Goal: Task Accomplishment & Management: Manage account settings

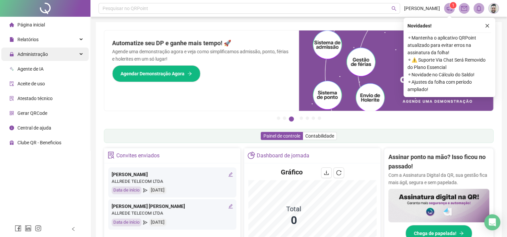
click at [37, 54] on span "Administração" at bounding box center [32, 54] width 31 height 5
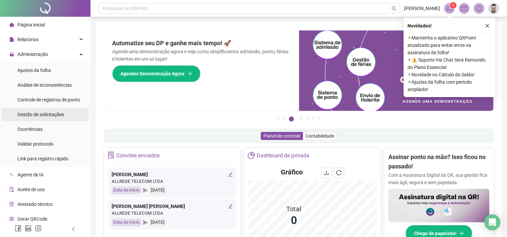
click at [58, 110] on div "Gestão de solicitações" at bounding box center [40, 114] width 47 height 13
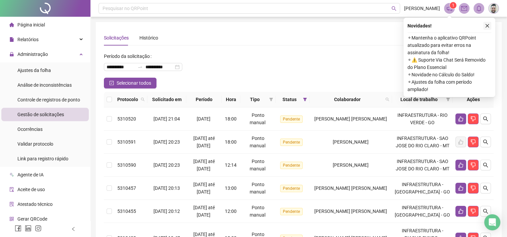
click at [488, 25] on icon "close" at bounding box center [488, 26] width 4 height 4
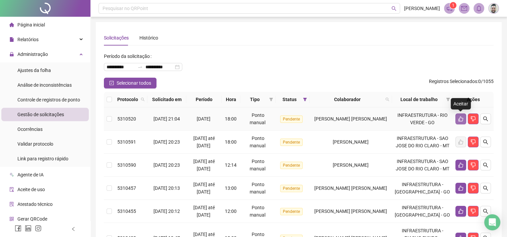
click at [461, 118] on icon "like" at bounding box center [461, 119] width 5 height 5
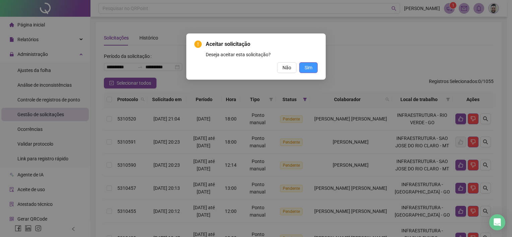
click at [313, 66] on button "Sim" at bounding box center [308, 67] width 18 height 11
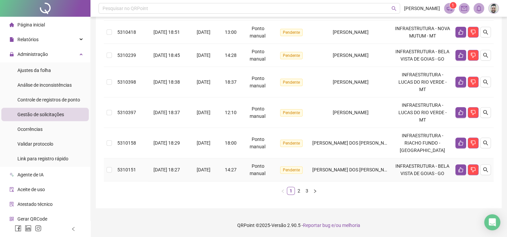
scroll to position [247, 0]
click at [298, 191] on link "2" at bounding box center [298, 190] width 7 height 7
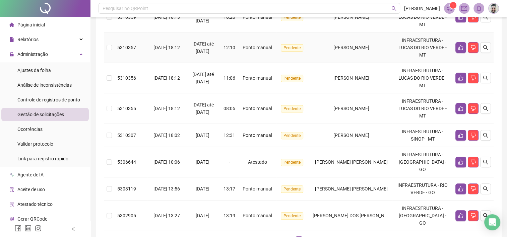
scroll to position [198, 0]
click at [461, 186] on icon "like" at bounding box center [460, 188] width 5 height 5
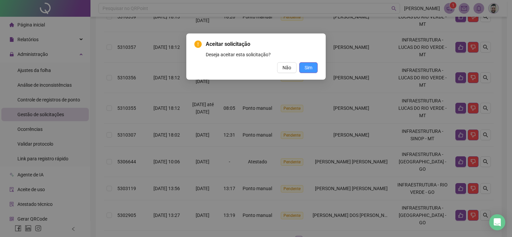
click at [302, 66] on button "Sim" at bounding box center [308, 67] width 18 height 11
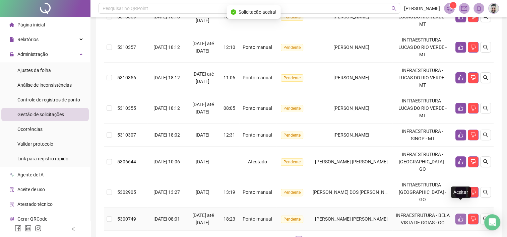
click at [459, 217] on icon "like" at bounding box center [460, 219] width 5 height 5
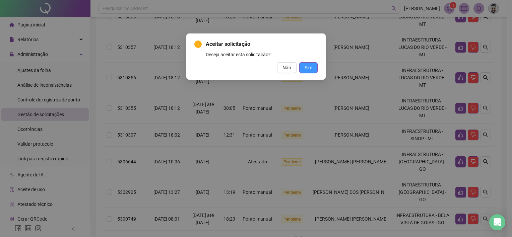
click at [307, 67] on span "Sim" at bounding box center [309, 67] width 8 height 7
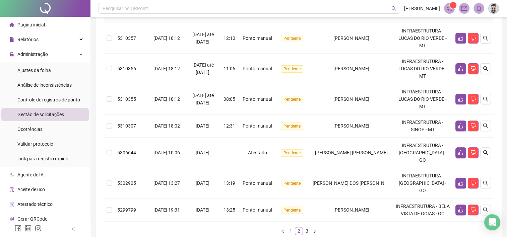
scroll to position [239, 0]
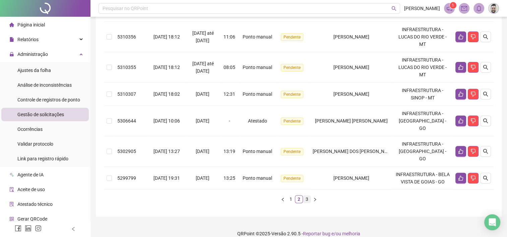
click at [308, 196] on link "3" at bounding box center [306, 199] width 7 height 7
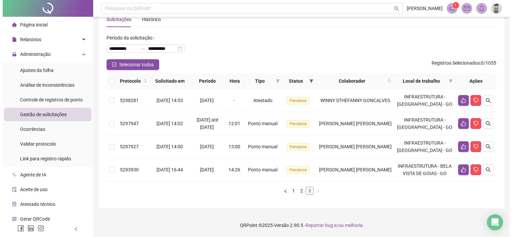
scroll to position [25, 0]
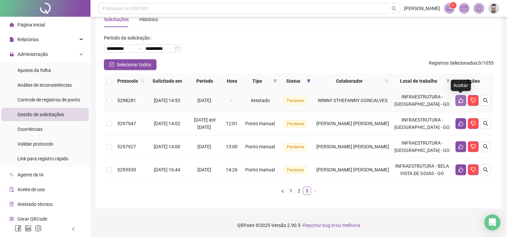
click at [460, 98] on icon "like" at bounding box center [460, 100] width 5 height 5
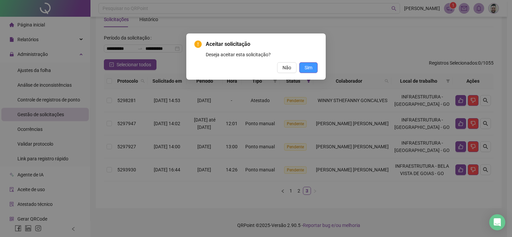
click at [308, 68] on span "Sim" at bounding box center [309, 67] width 8 height 7
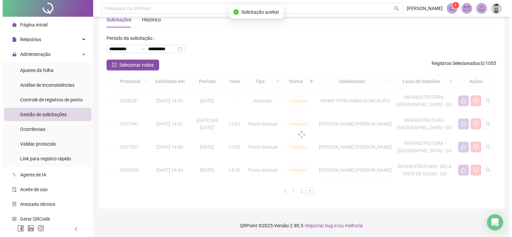
scroll to position [2, 0]
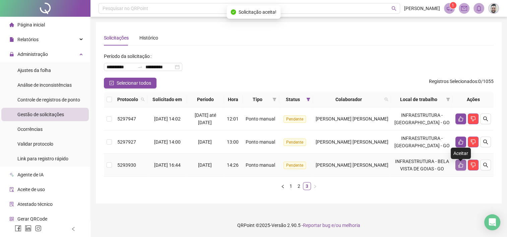
click at [459, 166] on icon "like" at bounding box center [461, 165] width 5 height 5
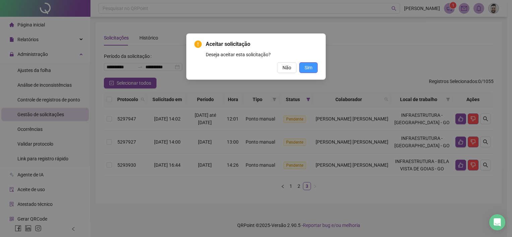
click at [308, 68] on span "Sim" at bounding box center [309, 67] width 8 height 7
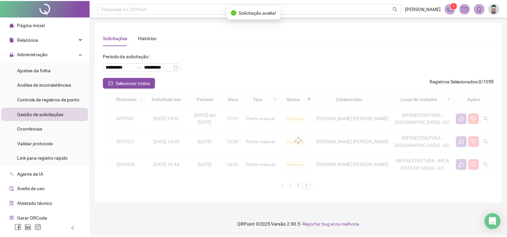
scroll to position [0, 0]
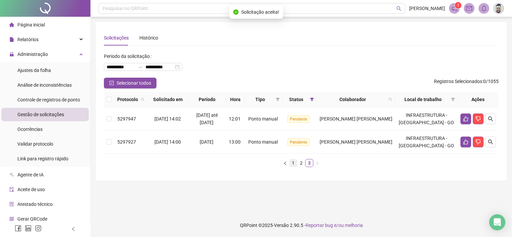
click at [292, 164] on link "1" at bounding box center [293, 163] width 7 height 7
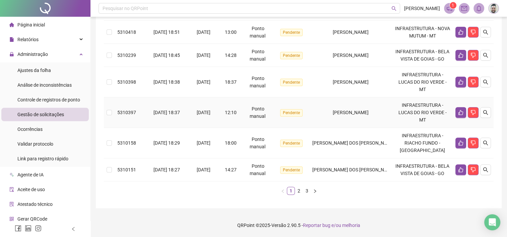
scroll to position [247, 0]
click at [298, 190] on link "2" at bounding box center [298, 190] width 7 height 7
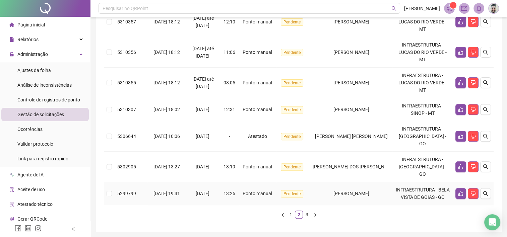
scroll to position [239, 0]
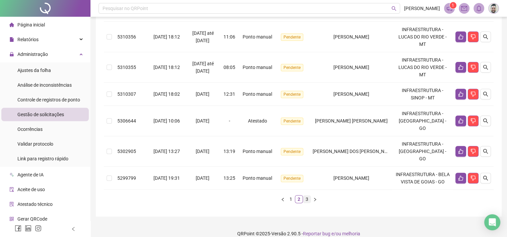
click at [305, 196] on link "3" at bounding box center [306, 199] width 7 height 7
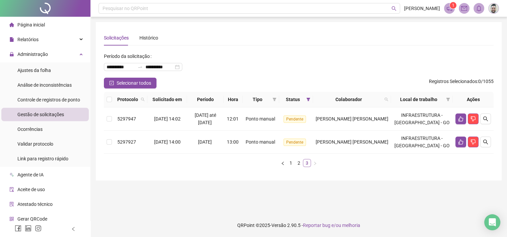
scroll to position [0, 0]
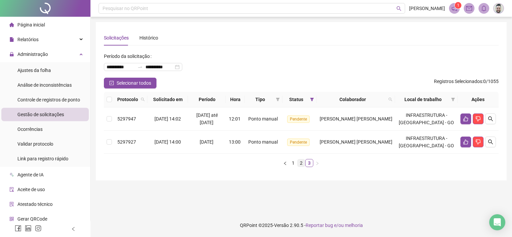
click at [301, 160] on link "2" at bounding box center [301, 163] width 7 height 7
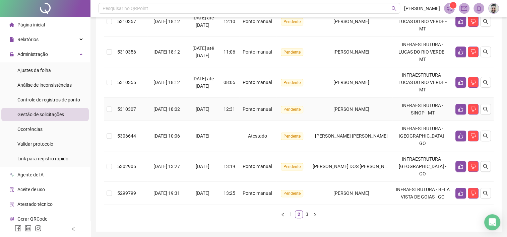
scroll to position [239, 0]
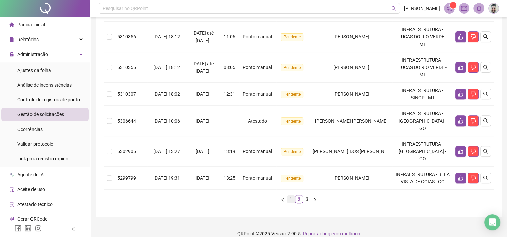
click at [293, 196] on link "1" at bounding box center [290, 199] width 7 height 7
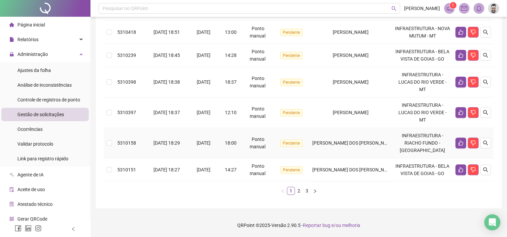
scroll to position [247, 0]
click at [298, 189] on link "2" at bounding box center [298, 190] width 7 height 7
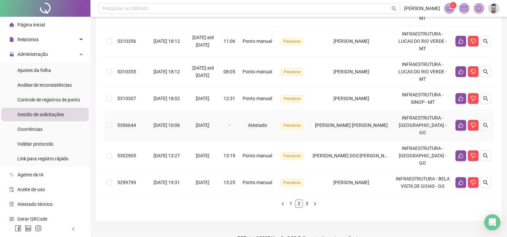
scroll to position [239, 0]
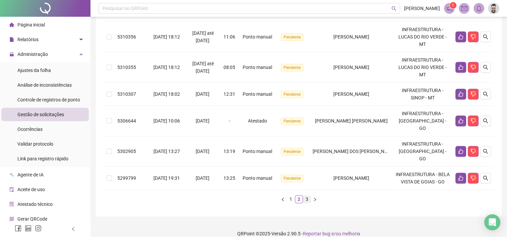
click at [307, 196] on link "3" at bounding box center [306, 199] width 7 height 7
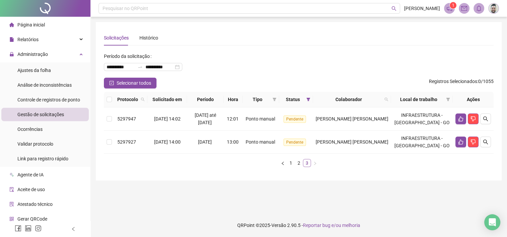
scroll to position [0, 0]
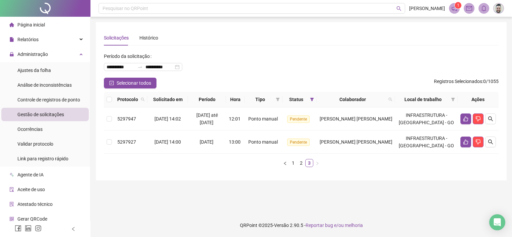
click at [48, 21] on li "Página inicial" at bounding box center [45, 24] width 88 height 13
